Goal: Task Accomplishment & Management: Use online tool/utility

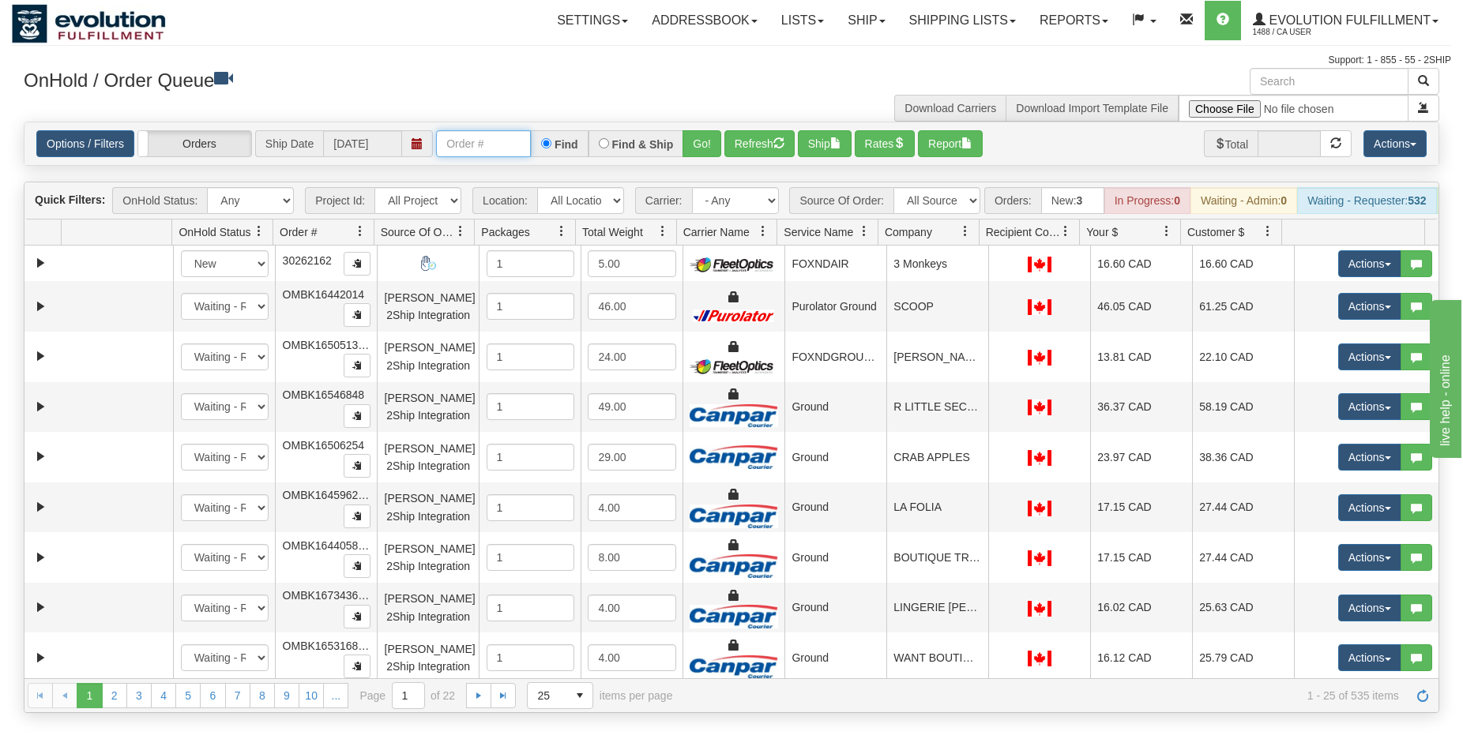
click at [497, 148] on input "text" at bounding box center [483, 143] width 95 height 27
type input "OGF3WC86872-1"
click at [711, 145] on button "Go!" at bounding box center [701, 143] width 39 height 27
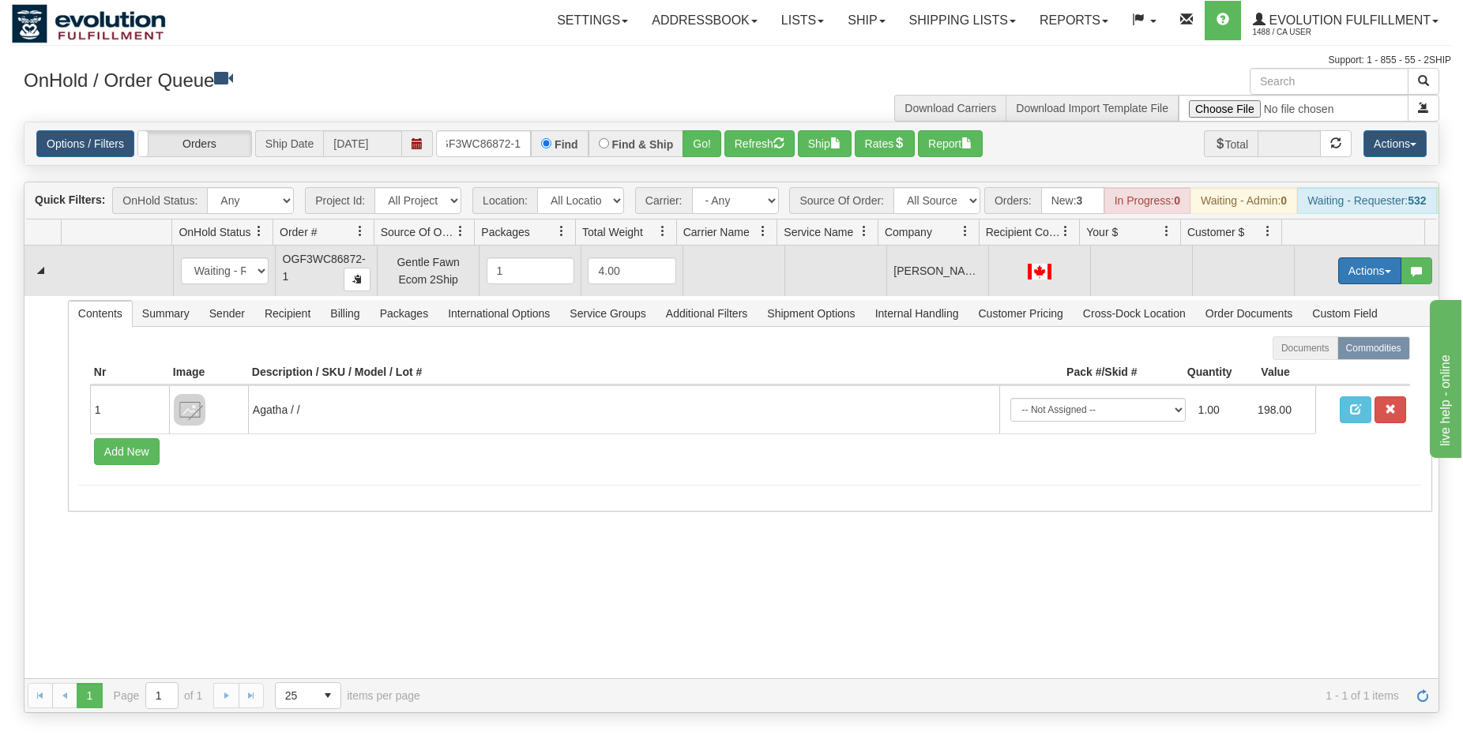
click at [1367, 284] on button "Actions" at bounding box center [1369, 270] width 63 height 27
click at [1318, 348] on span "Rate All Services" at bounding box center [1337, 342] width 95 height 13
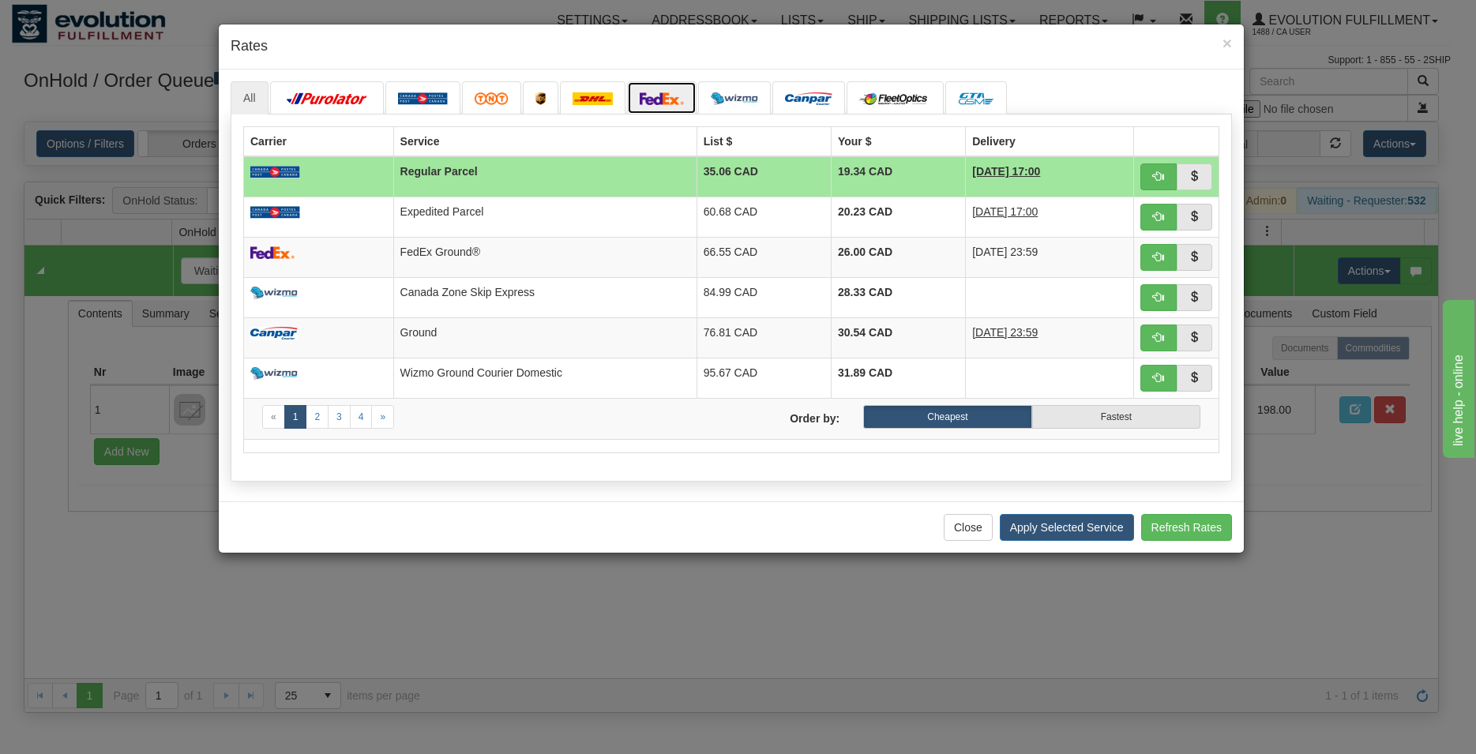
click at [680, 100] on img at bounding box center [662, 98] width 44 height 13
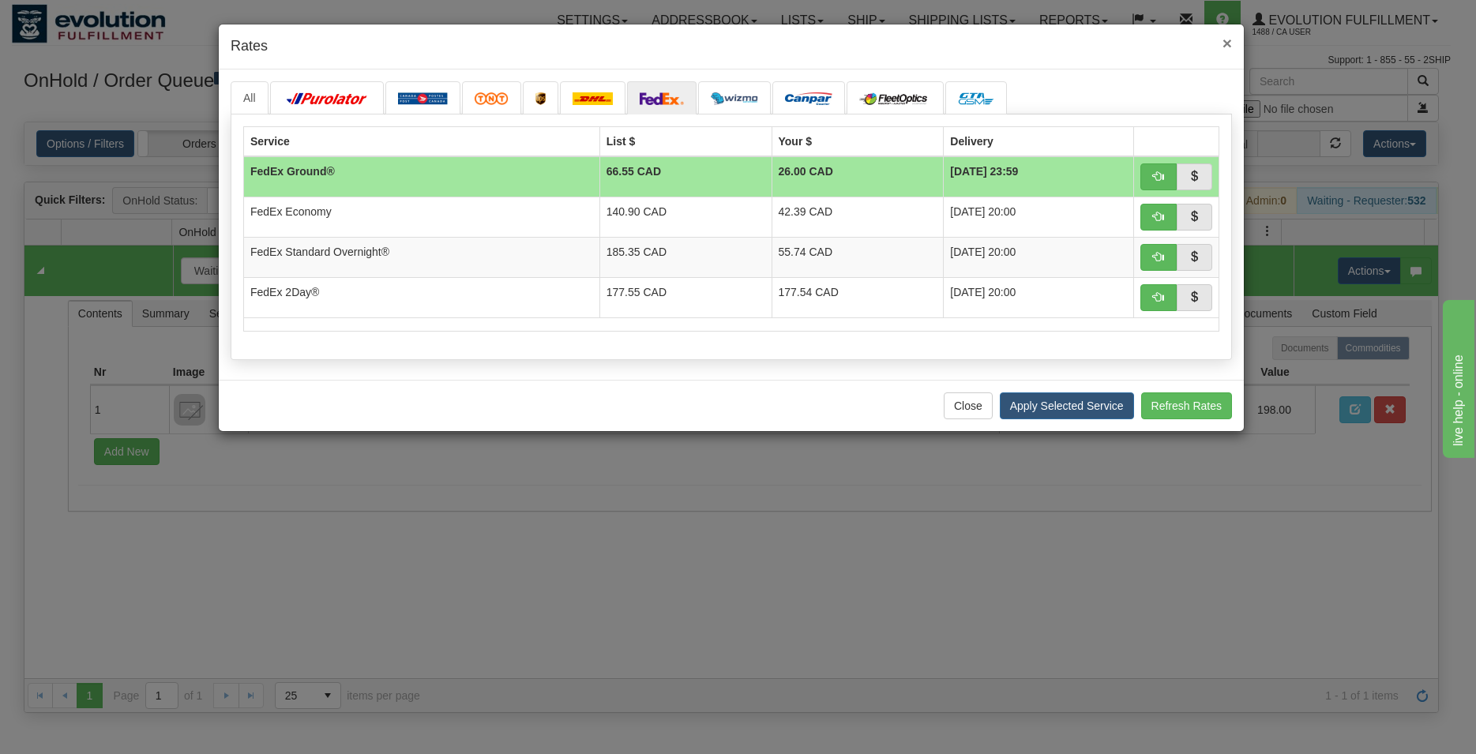
click at [1231, 48] on span "×" at bounding box center [1226, 43] width 9 height 18
